Goal: Navigation & Orientation: Find specific page/section

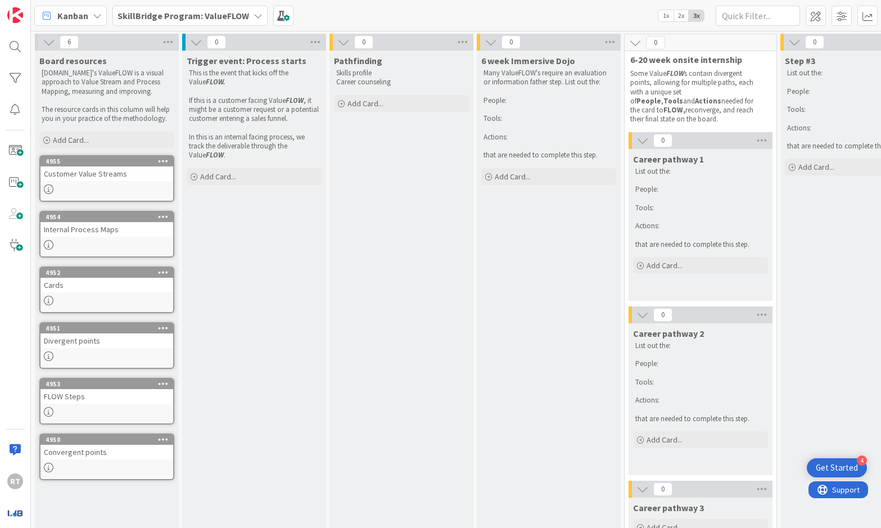
click at [101, 187] on div at bounding box center [106, 189] width 133 height 10
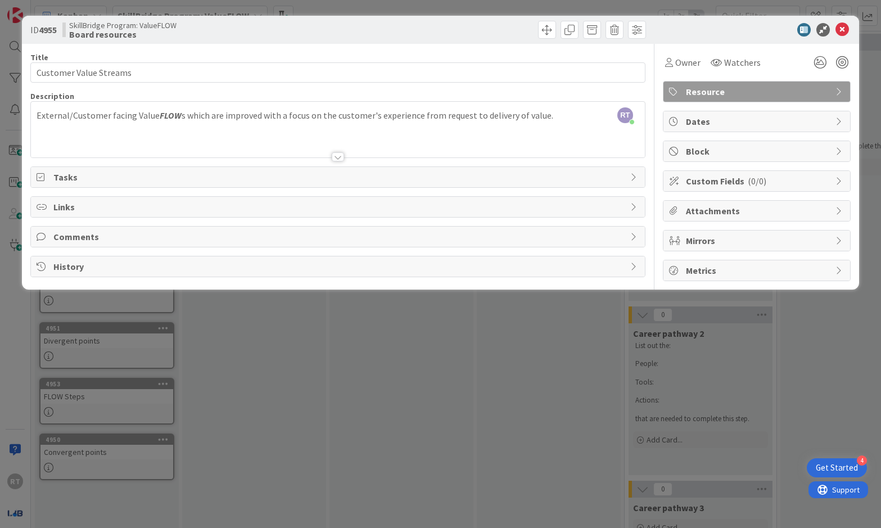
click at [633, 180] on icon at bounding box center [634, 177] width 9 height 9
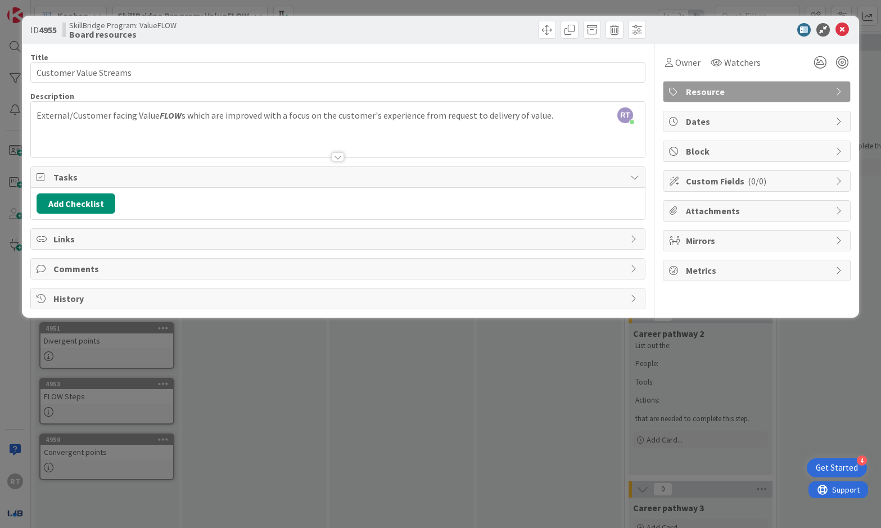
click at [635, 239] on icon at bounding box center [634, 238] width 9 height 9
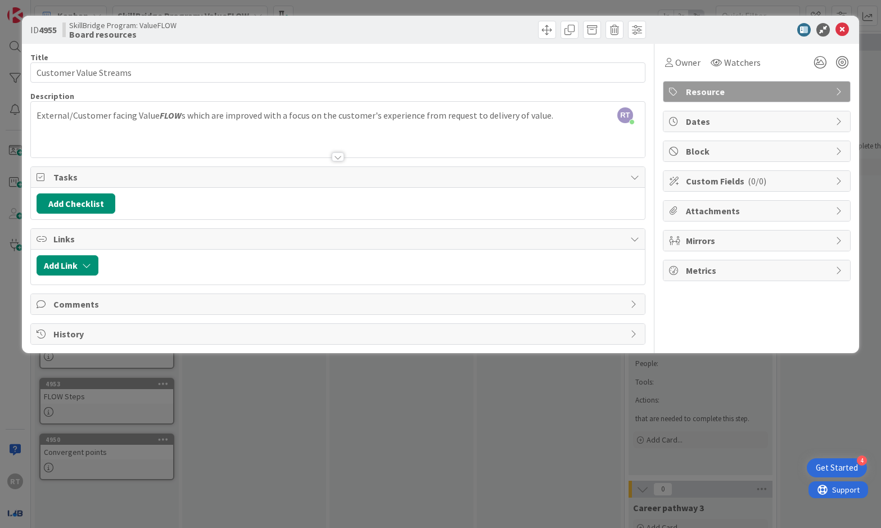
click at [633, 301] on icon at bounding box center [634, 304] width 9 height 9
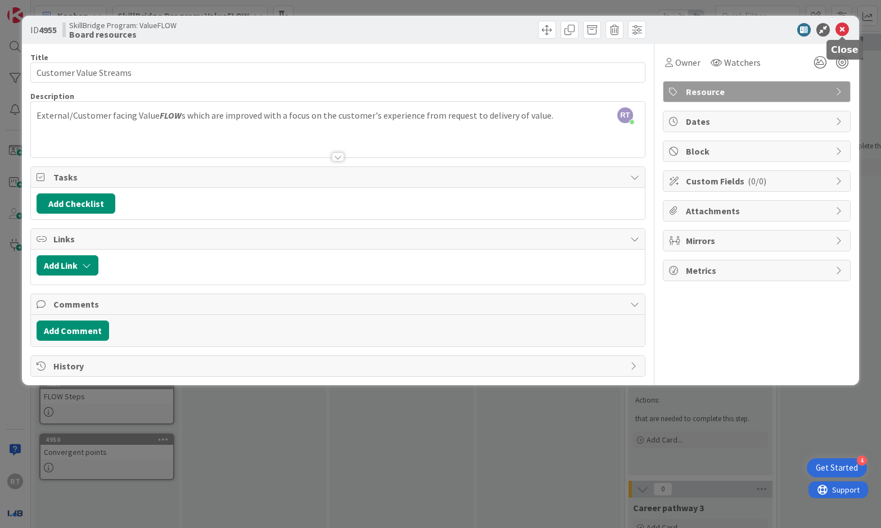
click at [843, 33] on icon at bounding box center [841, 29] width 13 height 13
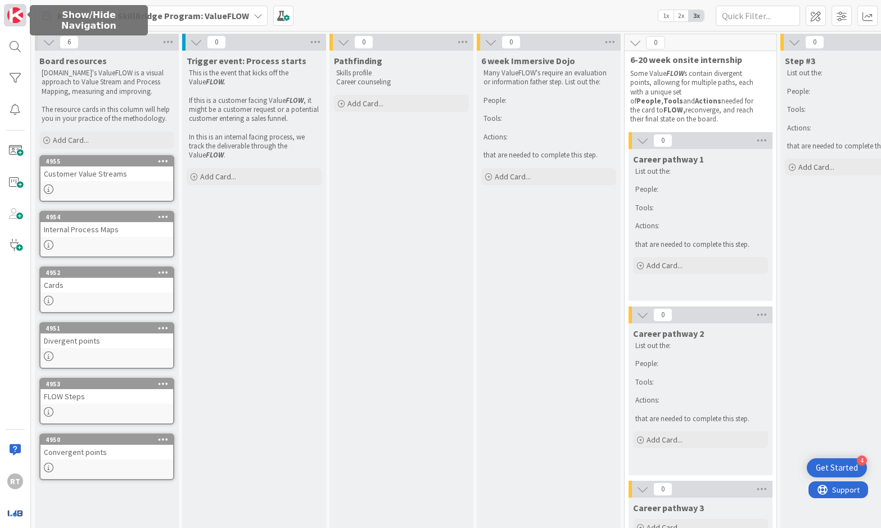
click at [17, 21] on img at bounding box center [15, 15] width 16 height 16
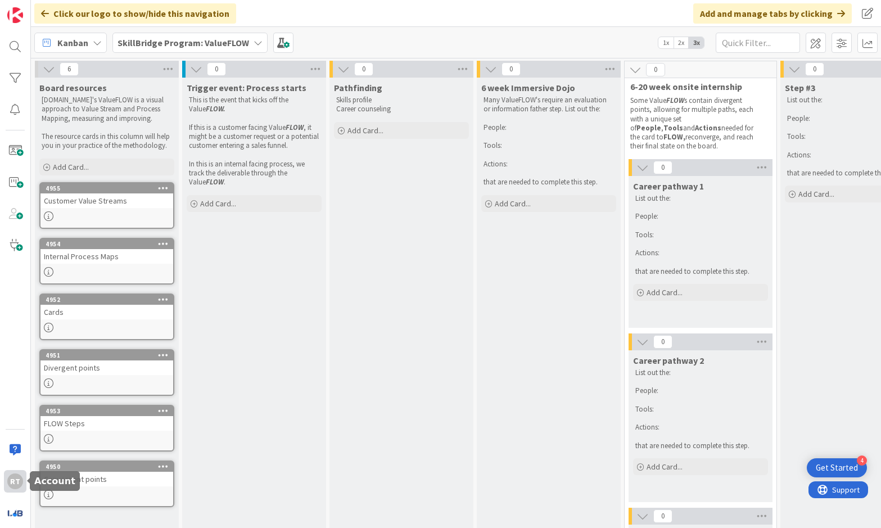
click at [13, 485] on div "RT" at bounding box center [15, 481] width 16 height 16
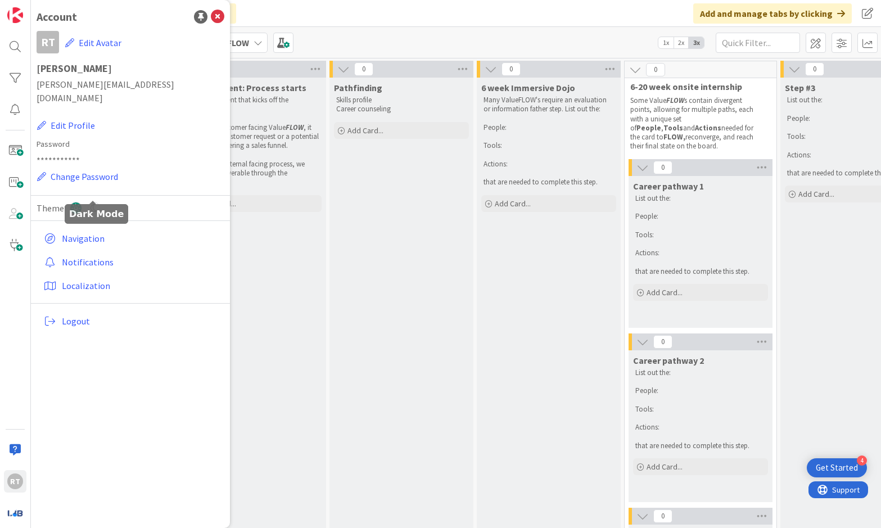
click at [91, 202] on icon at bounding box center [94, 208] width 12 height 12
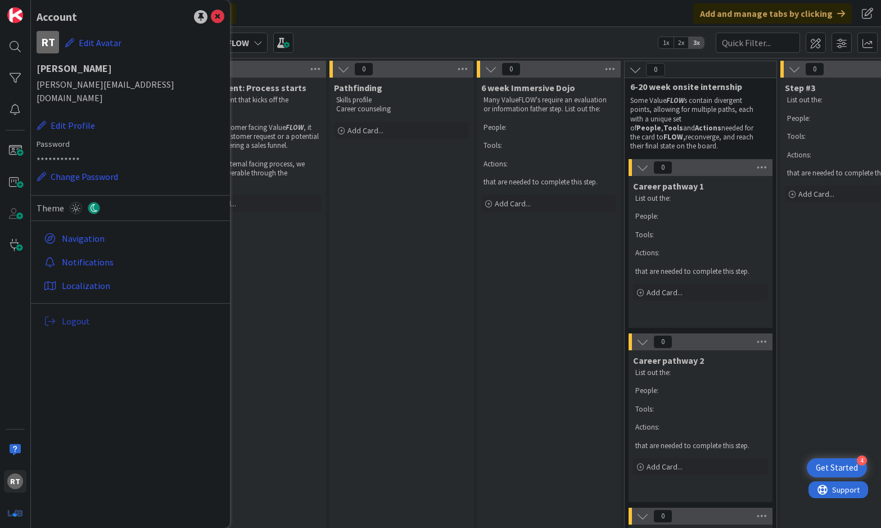
click at [75, 314] on span "Logout" at bounding box center [141, 320] width 158 height 13
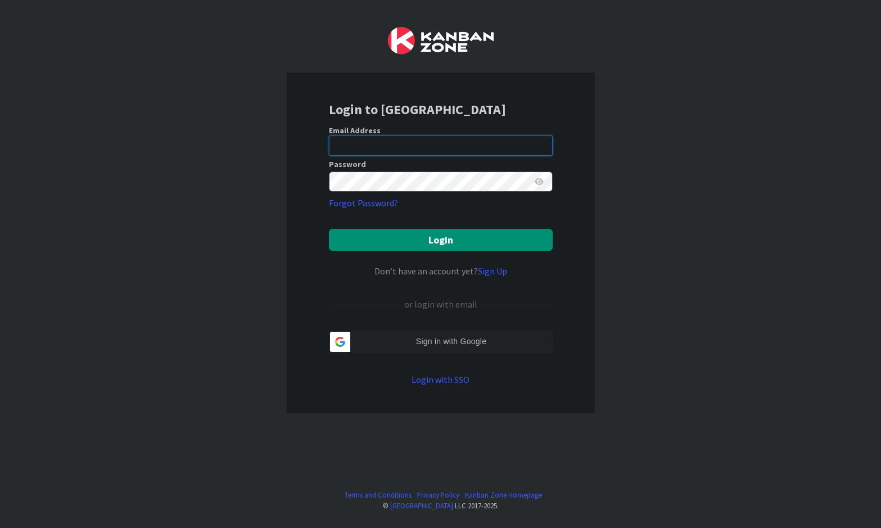
type input "[PERSON_NAME]"
